Goal: Transaction & Acquisition: Purchase product/service

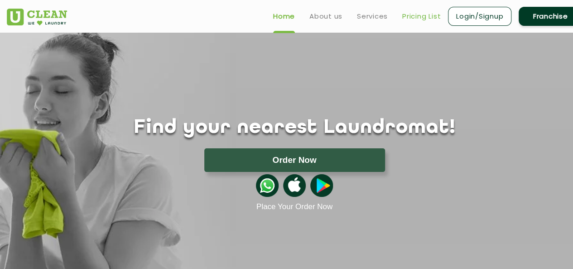
click at [410, 14] on link "Pricing List" at bounding box center [421, 16] width 38 height 11
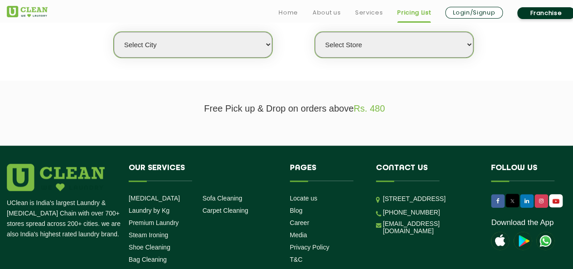
scroll to position [346, 0]
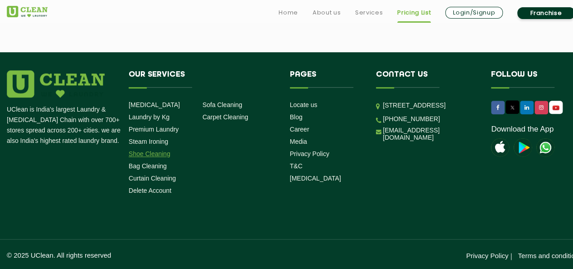
click at [160, 150] on link "Shoe Cleaning" at bounding box center [150, 153] width 42 height 7
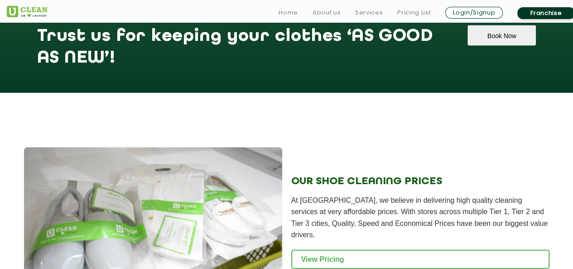
scroll to position [906, 0]
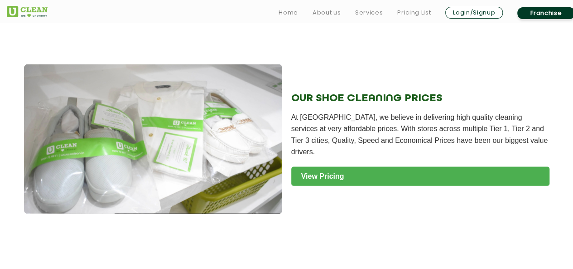
click at [334, 173] on link "View Pricing" at bounding box center [420, 176] width 258 height 19
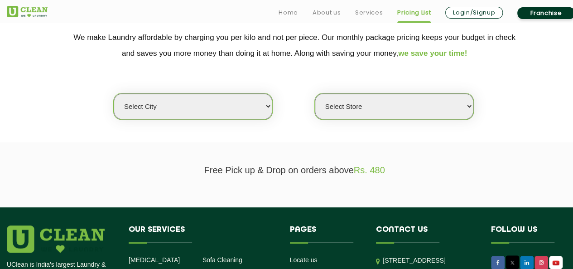
scroll to position [317, 0]
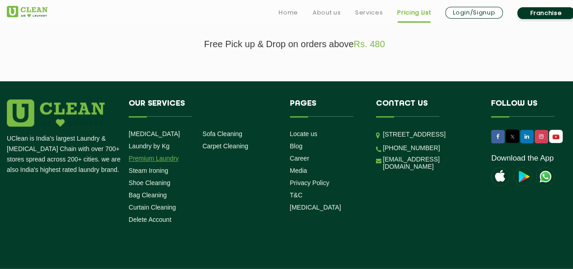
click at [135, 157] on link "Premium Laundry" at bounding box center [154, 157] width 50 height 7
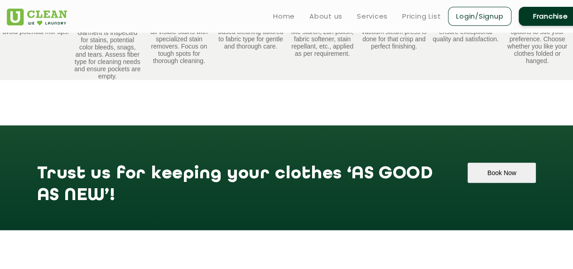
scroll to position [725, 0]
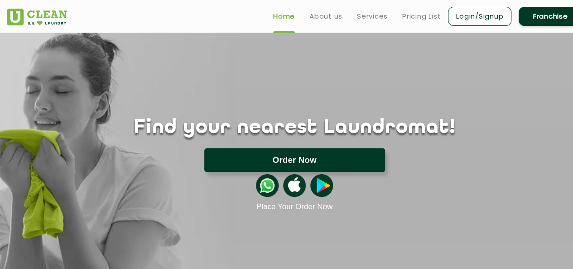
click at [301, 160] on button "Order Now" at bounding box center [294, 160] width 181 height 24
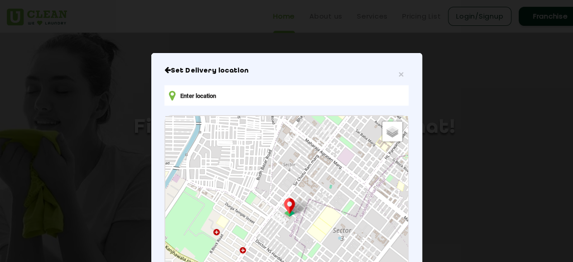
click at [202, 102] on input "text" at bounding box center [286, 95] width 244 height 20
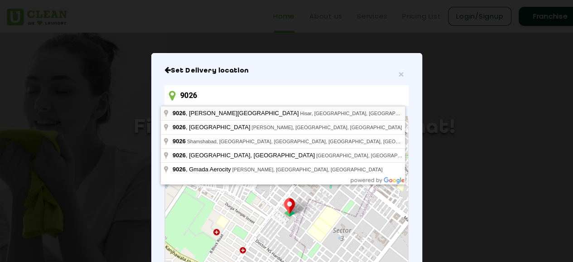
type input "9026"
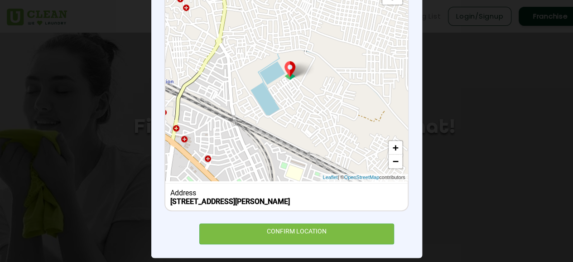
scroll to position [147, 0]
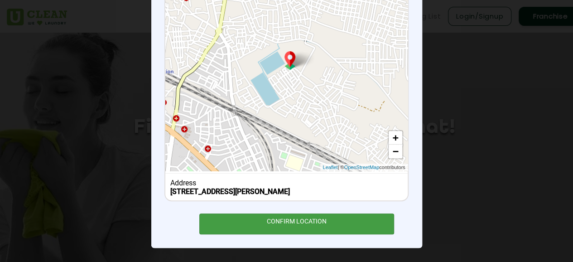
click at [301, 220] on div "CONFIRM LOCATION" at bounding box center [296, 223] width 195 height 20
